Goal: Communication & Community: Participate in discussion

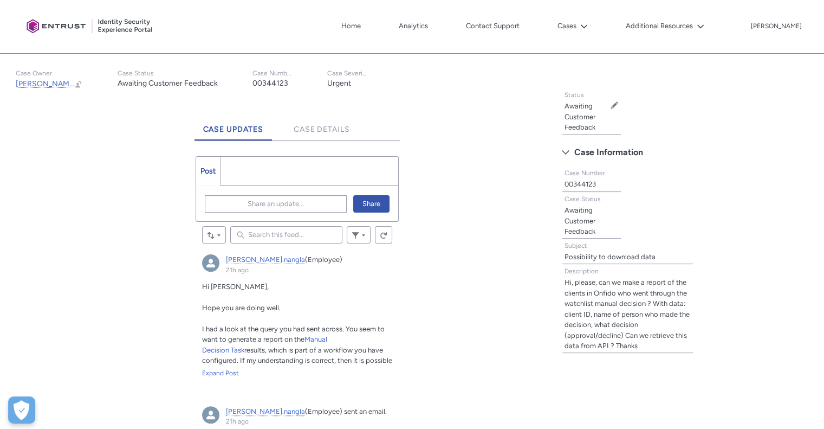
scroll to position [164, 0]
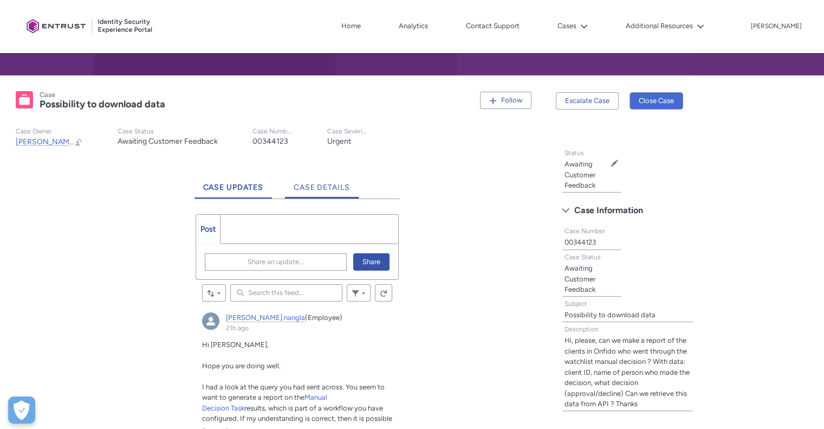
click at [336, 192] on link "Case Details" at bounding box center [322, 184] width 74 height 30
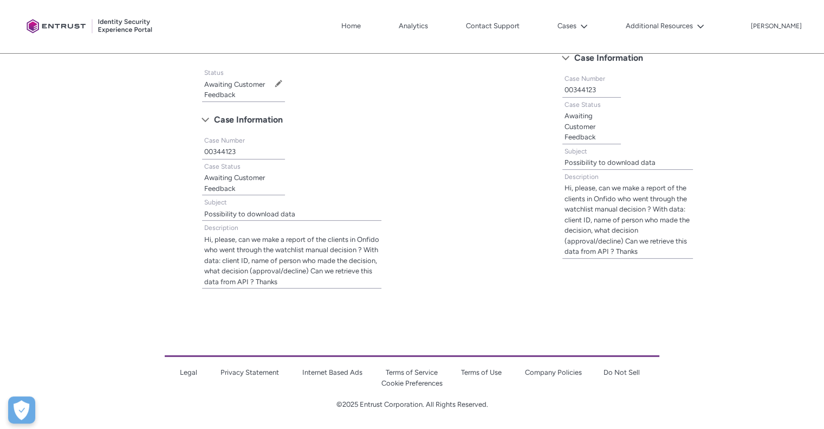
scroll to position [208, 0]
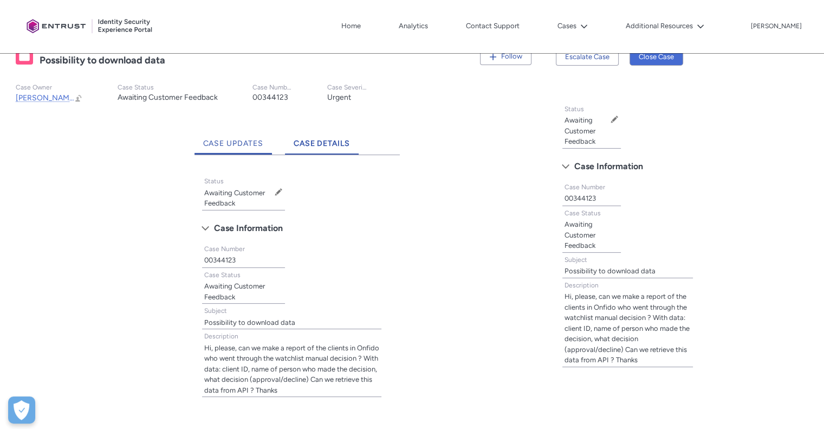
click at [243, 144] on span "Case Updates" at bounding box center [233, 143] width 61 height 9
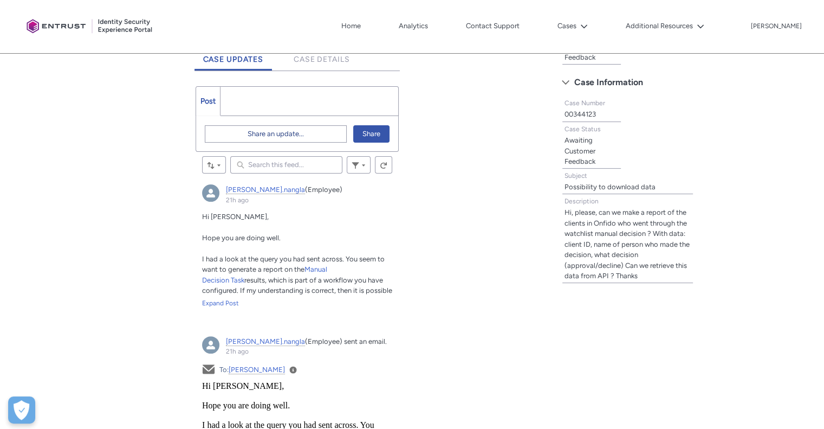
scroll to position [316, 0]
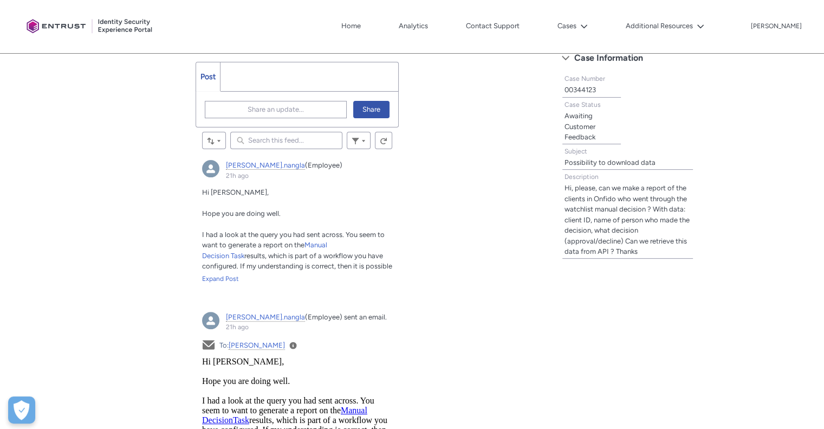
click at [264, 73] on ul "Post More" at bounding box center [298, 77] width 204 height 30
click at [261, 82] on ul "Post More" at bounding box center [298, 77] width 204 height 30
click at [260, 103] on span "Share an update..." at bounding box center [276, 109] width 56 height 16
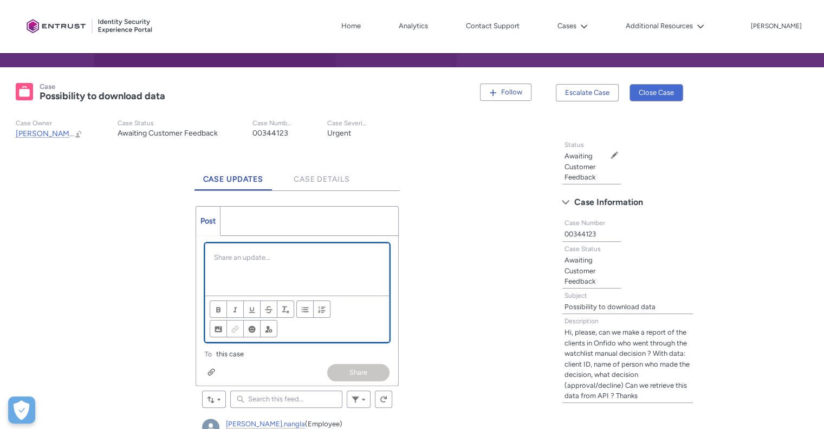
scroll to position [309, 0]
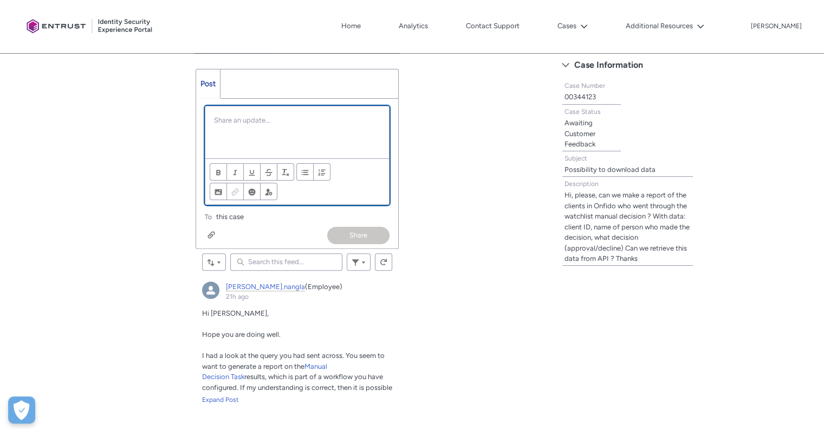
click at [256, 127] on div "Chatter Publisher" at bounding box center [297, 132] width 184 height 52
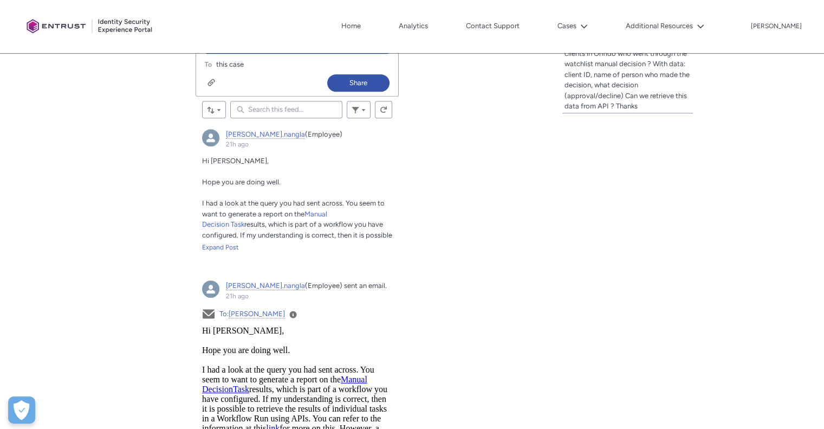
scroll to position [472, 0]
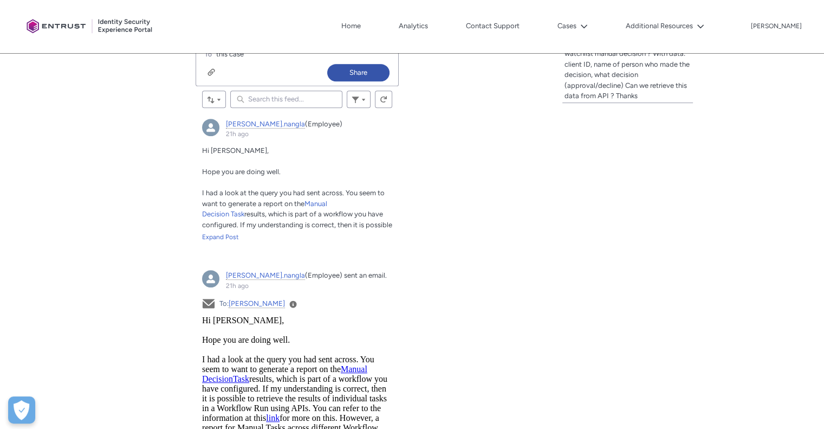
click at [239, 230] on div "Hi [PERSON_NAME], Hope you are doing well. I had a look at the query you had se…" at bounding box center [297, 193] width 191 height 96
click at [233, 235] on div "Expand Post" at bounding box center [297, 237] width 191 height 10
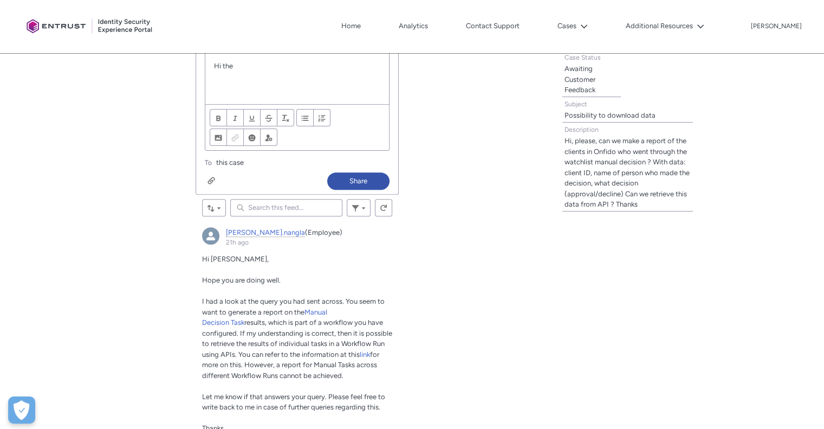
scroll to position [255, 0]
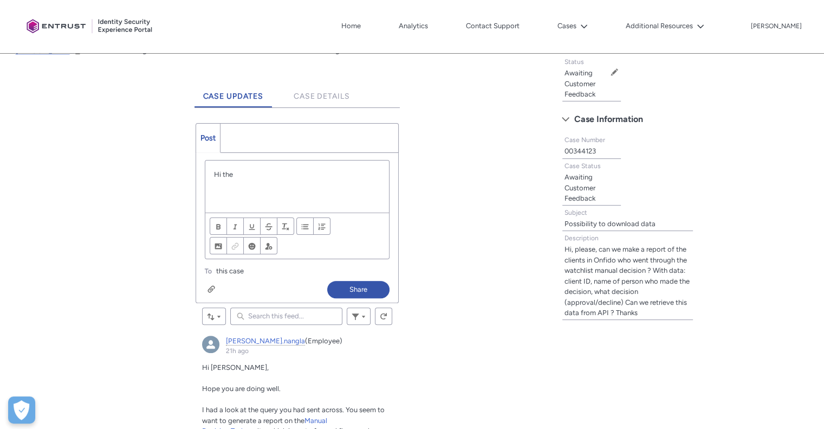
click at [264, 174] on p "Hi the" at bounding box center [297, 174] width 167 height 11
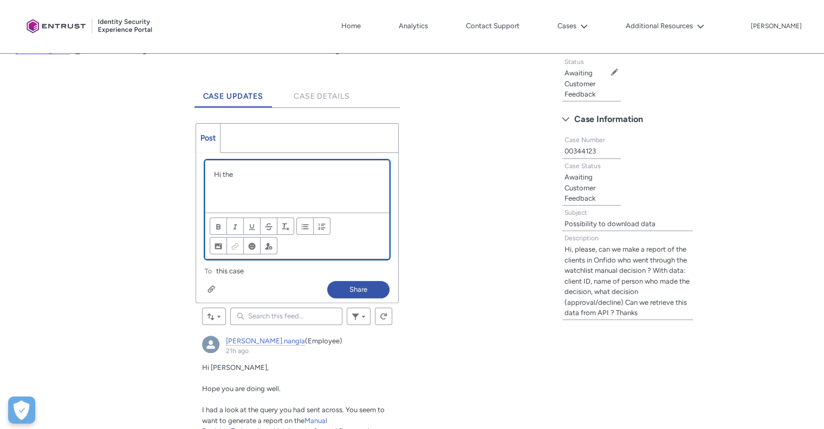
drag, startPoint x: 249, startPoint y: 174, endPoint x: 222, endPoint y: 179, distance: 28.1
click at [222, 179] on div "Hi the" at bounding box center [297, 186] width 184 height 52
click at [273, 169] on p "Hi yes , we are retriving" at bounding box center [297, 174] width 167 height 11
click at [304, 174] on p "Hi yes , we are retrieving" at bounding box center [297, 174] width 167 height 11
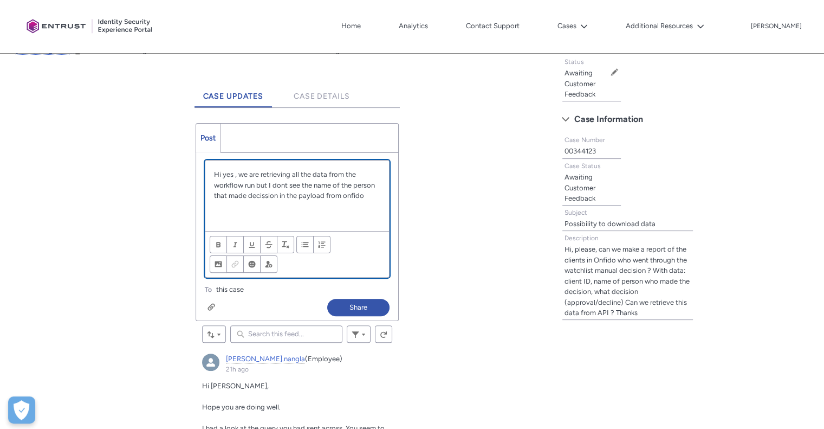
paste div "Chatter Publisher"
click at [250, 213] on p "unx9gfw!URD1pra@qjf" at bounding box center [297, 216] width 167 height 11
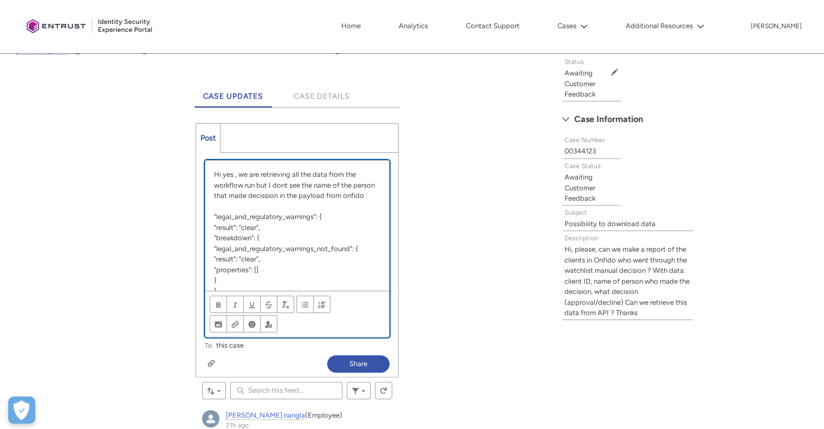
click at [333, 201] on p "Hi yes , we are retrieving all the data from the workflow run but I dont see th…" at bounding box center [297, 185] width 167 height 32
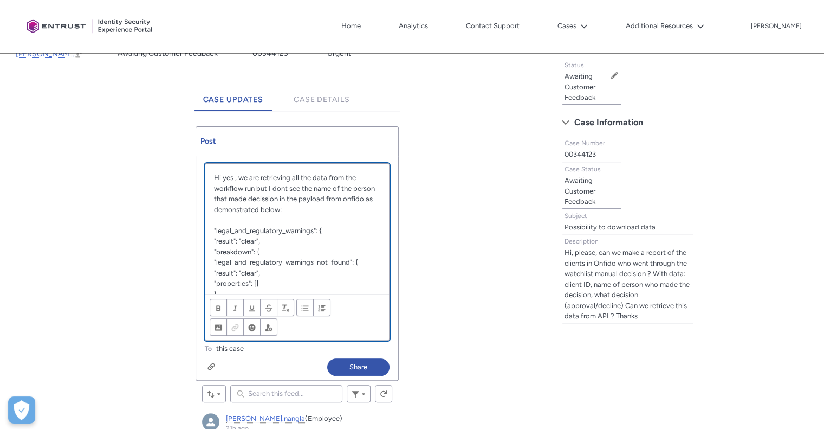
scroll to position [309, 0]
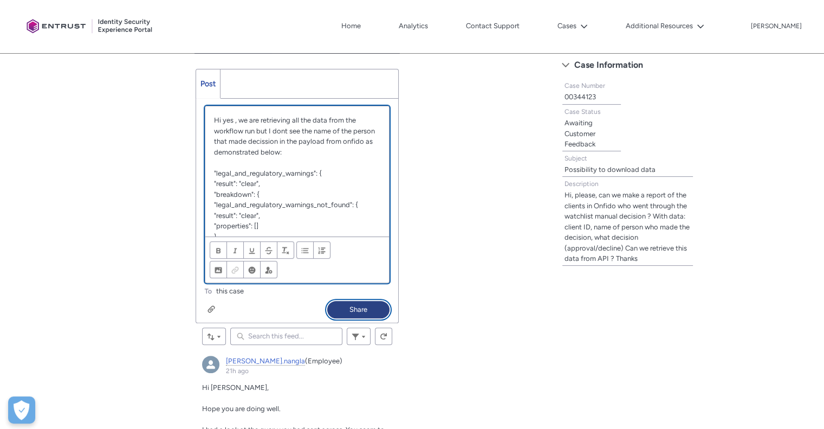
click at [366, 306] on button "Share" at bounding box center [358, 309] width 62 height 17
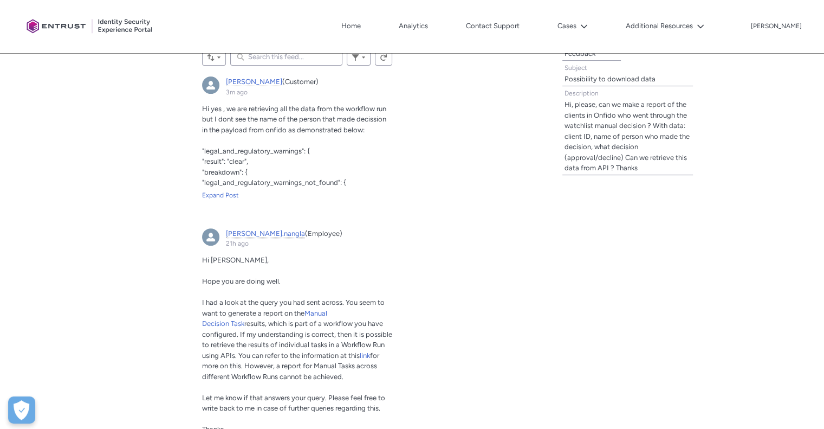
scroll to position [418, 0]
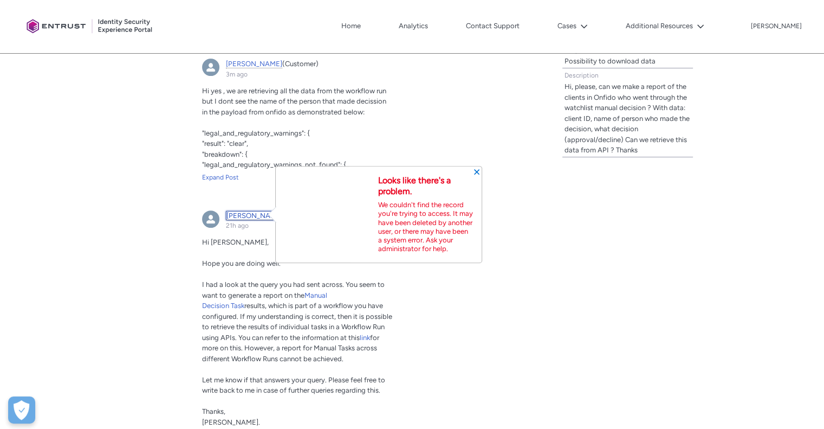
click at [230, 213] on span "[PERSON_NAME].nangla" at bounding box center [265, 215] width 79 height 9
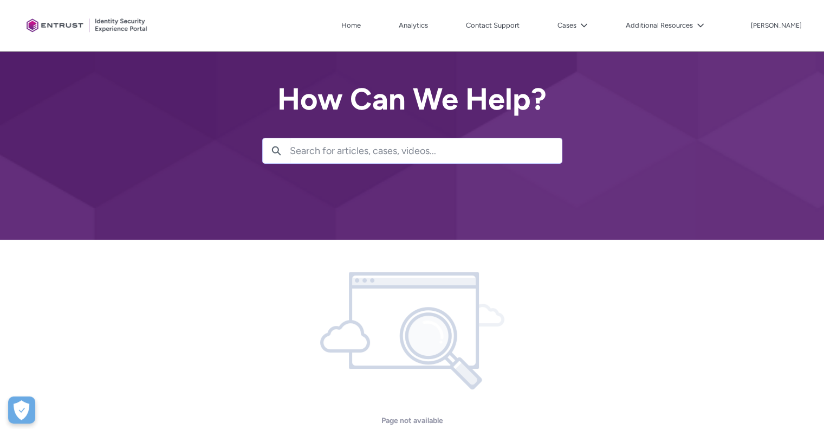
scroll to position [143, 0]
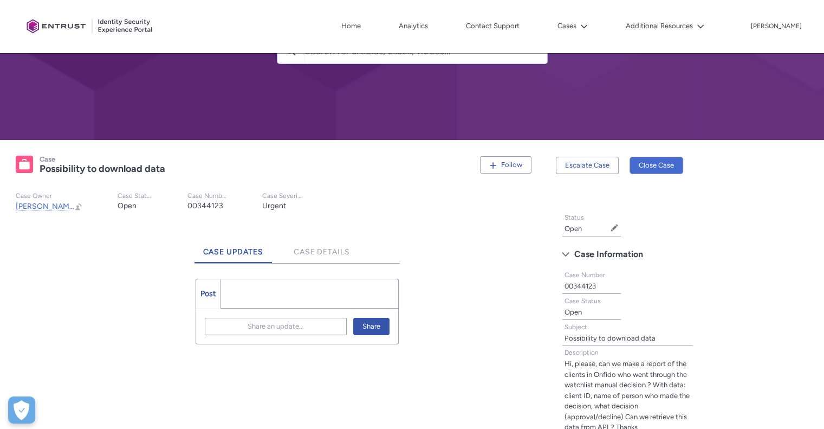
scroll to position [163, 0]
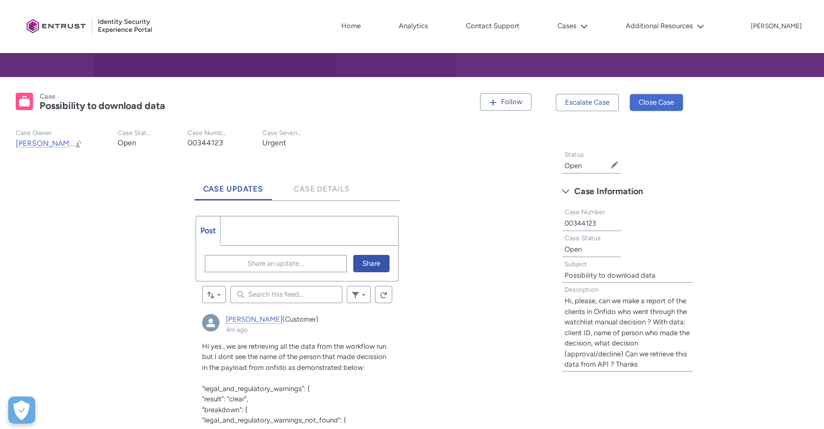
click at [116, 231] on div "Tabs Case Updates Case Details Post More Share an update... Share Sort by: Sear…" at bounding box center [275, 335] width 536 height 331
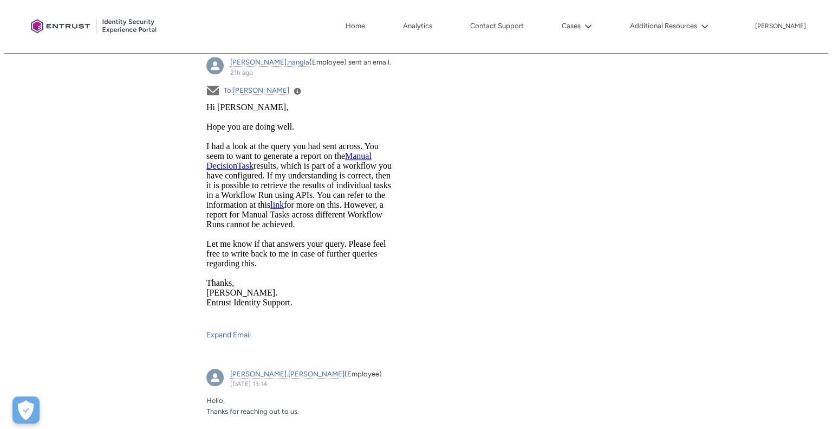
scroll to position [726, 0]
